Goal: Navigation & Orientation: Find specific page/section

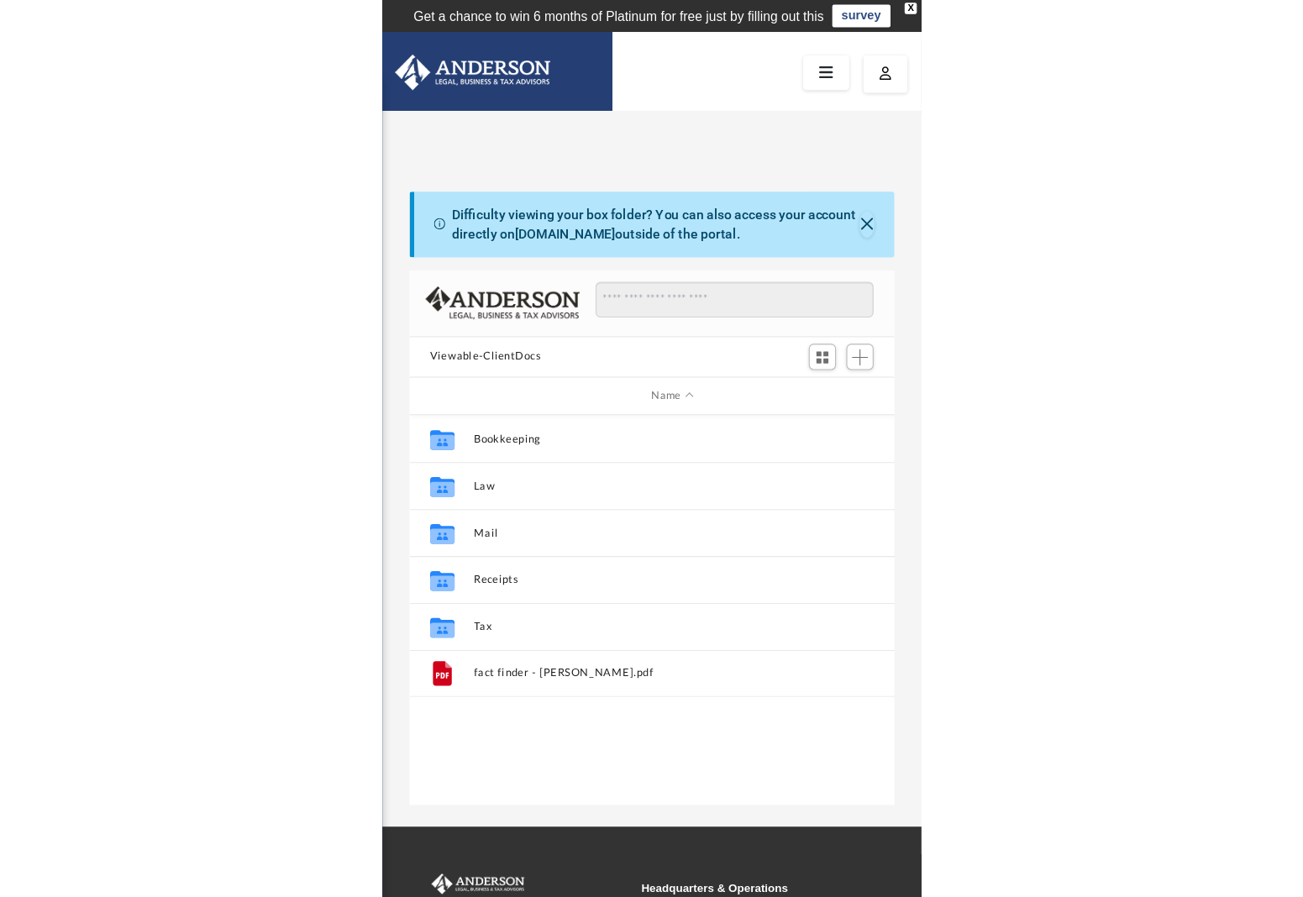
scroll to position [1, 1]
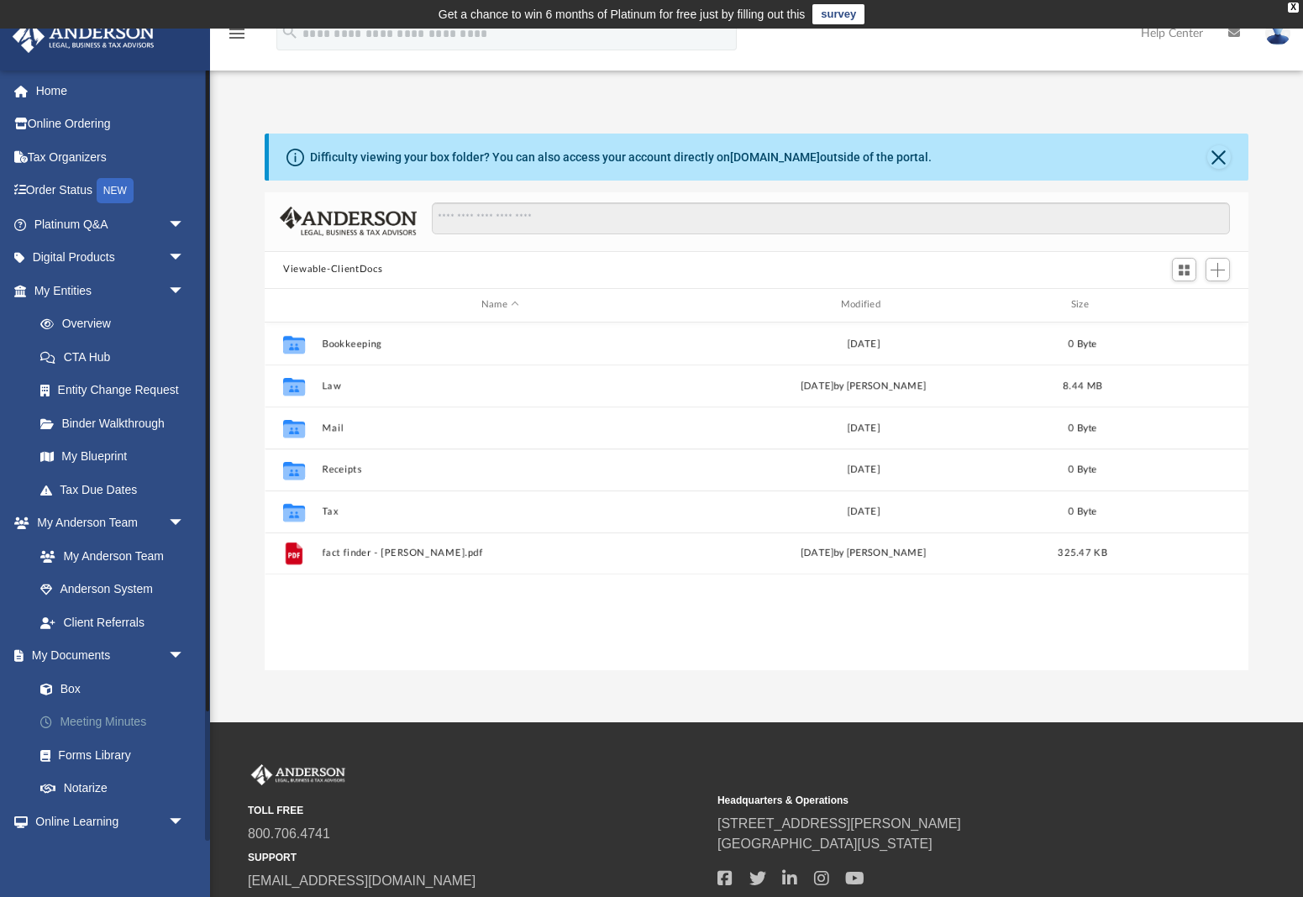
click at [138, 717] on link "Meeting Minutes" at bounding box center [117, 723] width 186 height 34
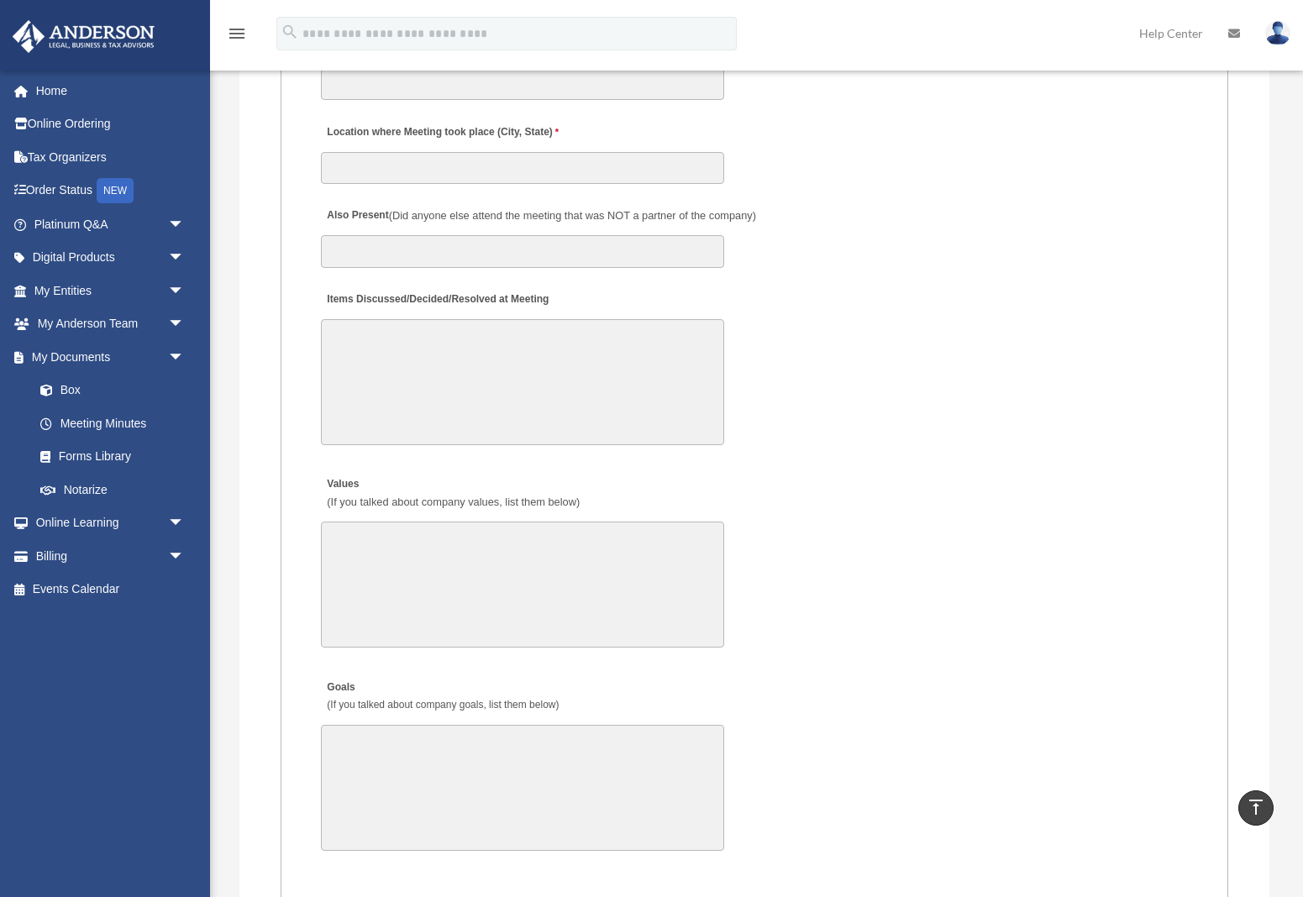
scroll to position [2583, 0]
click at [109, 753] on div "[EMAIL_ADDRESS][DOMAIN_NAME] Sign Out [EMAIL_ADDRESS][DOMAIN_NAME] Home Online …" at bounding box center [105, 455] width 210 height 771
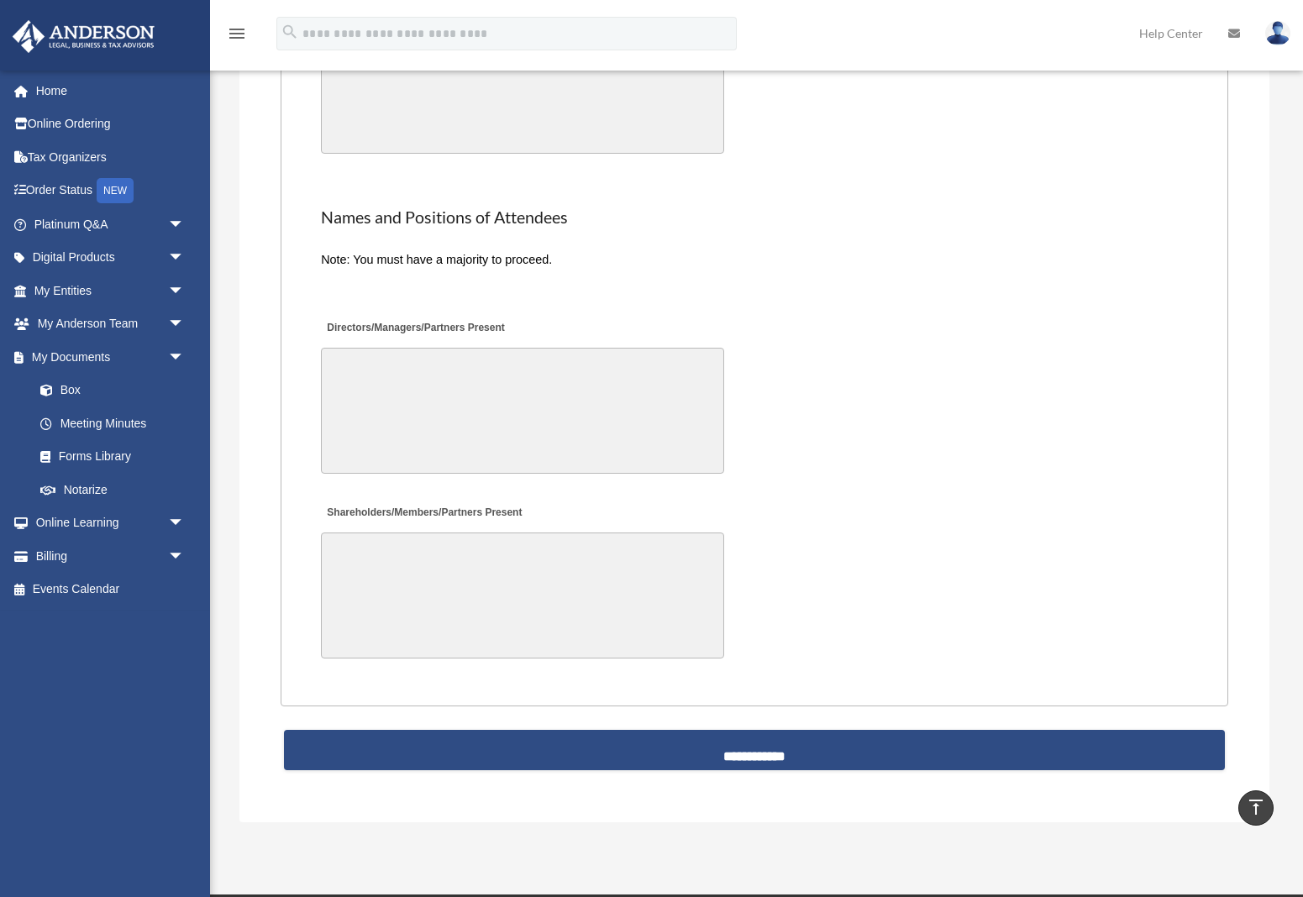
scroll to position [3276, 0]
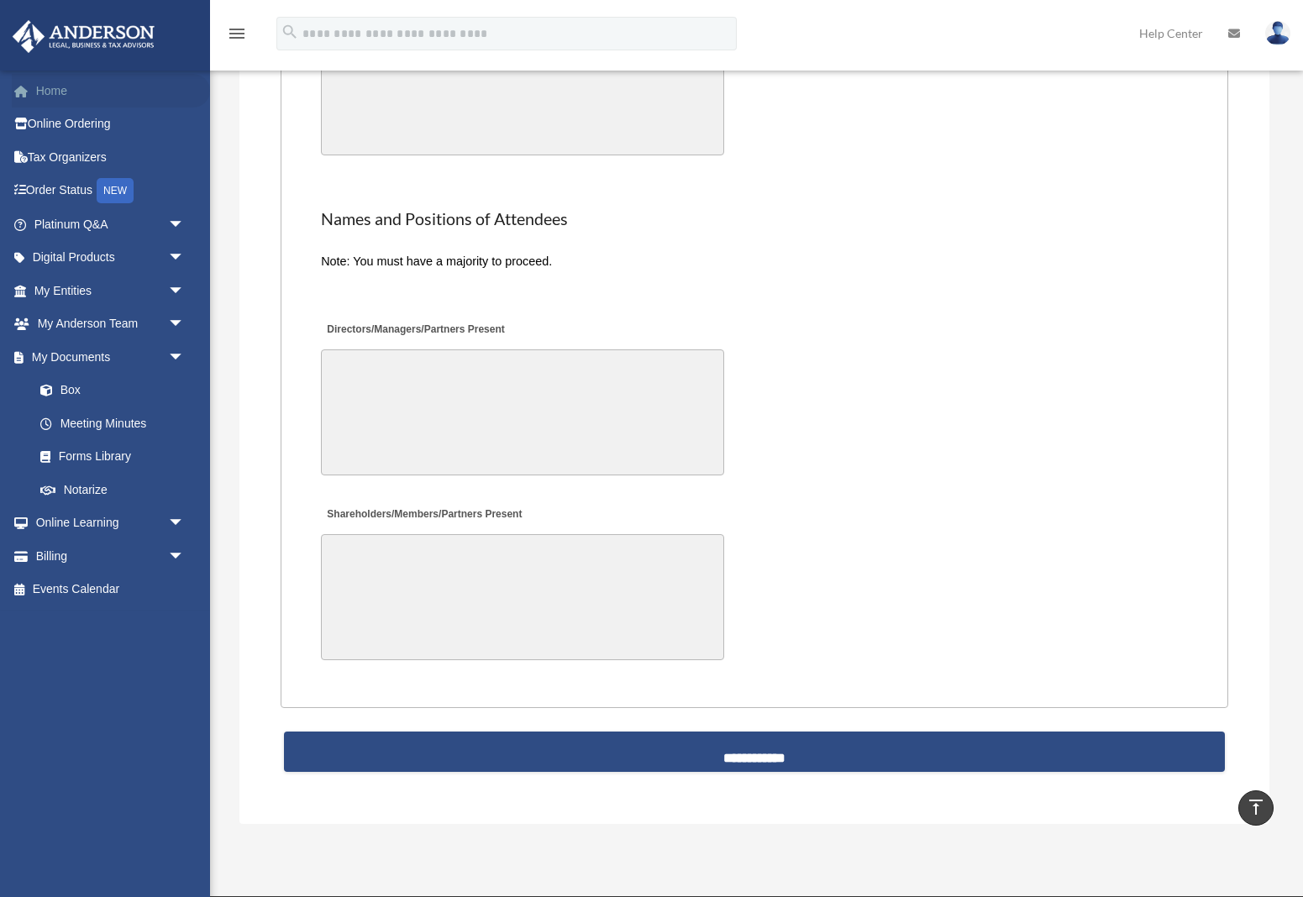
click at [66, 91] on link "Home" at bounding box center [111, 91] width 198 height 34
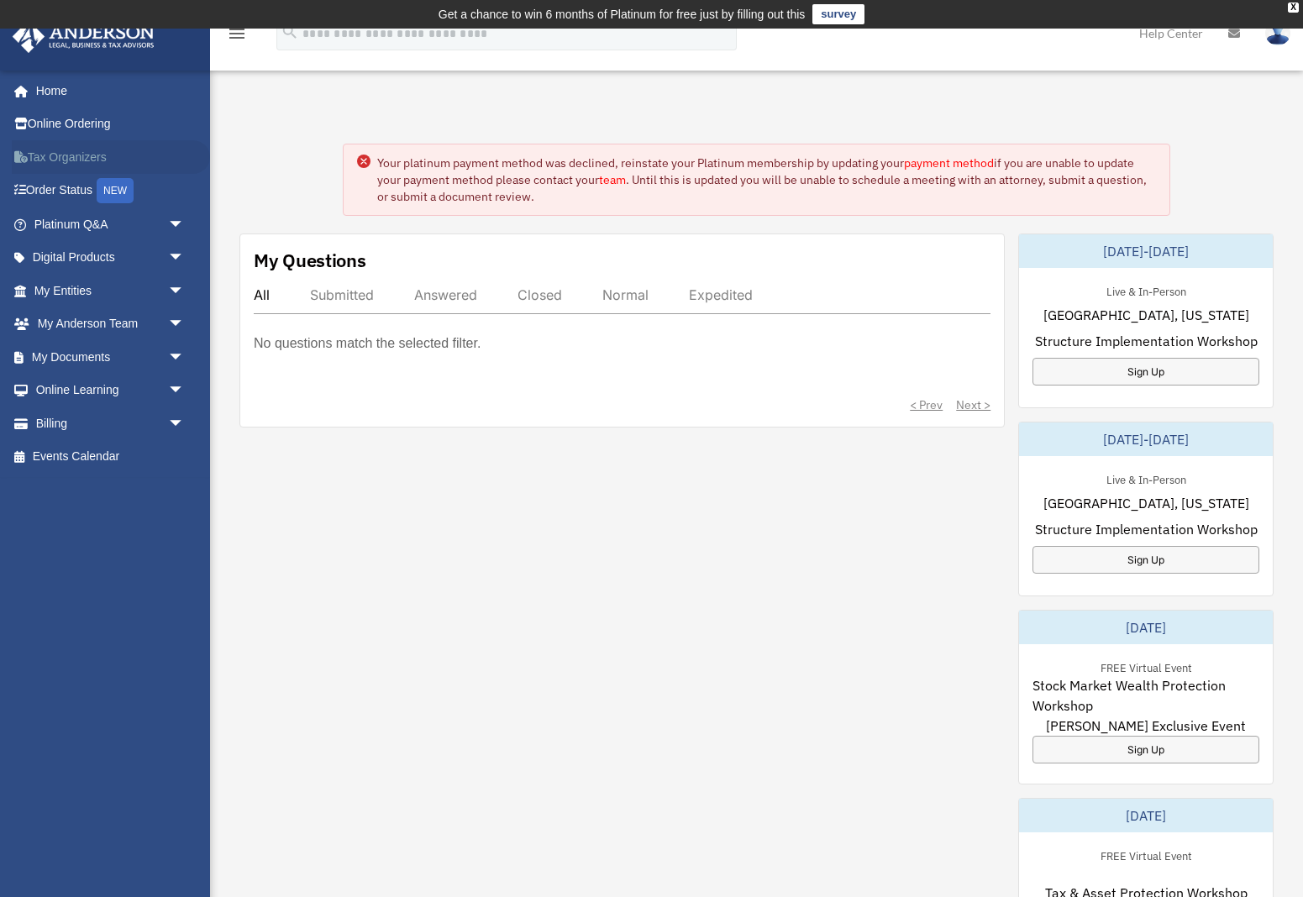
click at [76, 158] on link "Tax Organizers" at bounding box center [111, 157] width 198 height 34
click at [45, 93] on link "Home" at bounding box center [111, 91] width 198 height 34
